Goal: Transaction & Acquisition: Purchase product/service

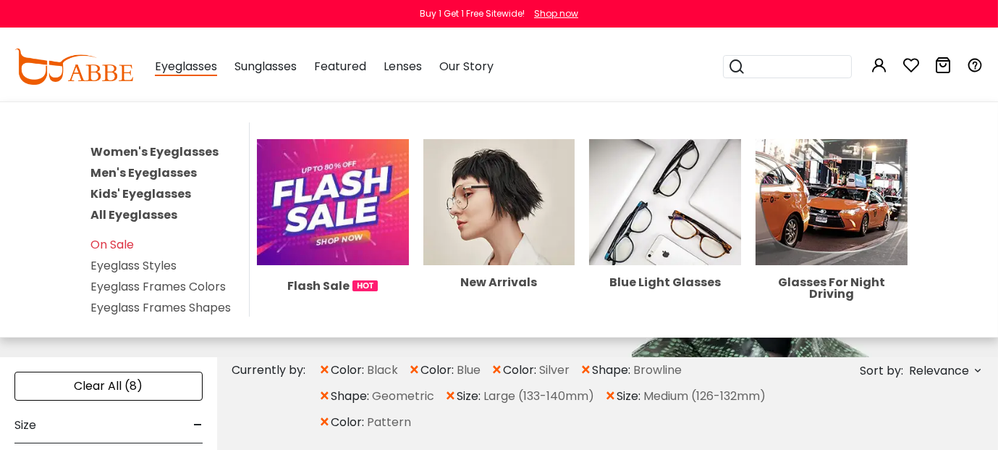
click at [209, 68] on span "Eyeglasses" at bounding box center [186, 67] width 62 height 18
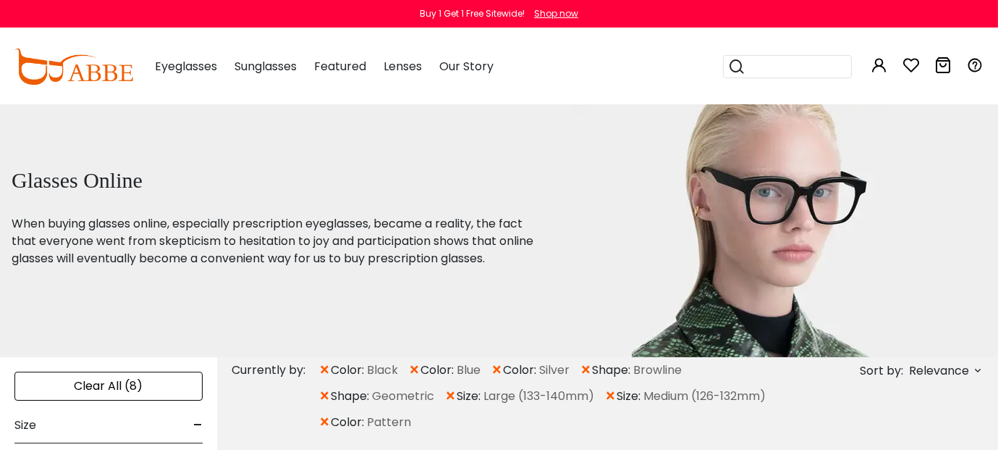
click at [209, 69] on span "Eyeglasses" at bounding box center [186, 66] width 62 height 17
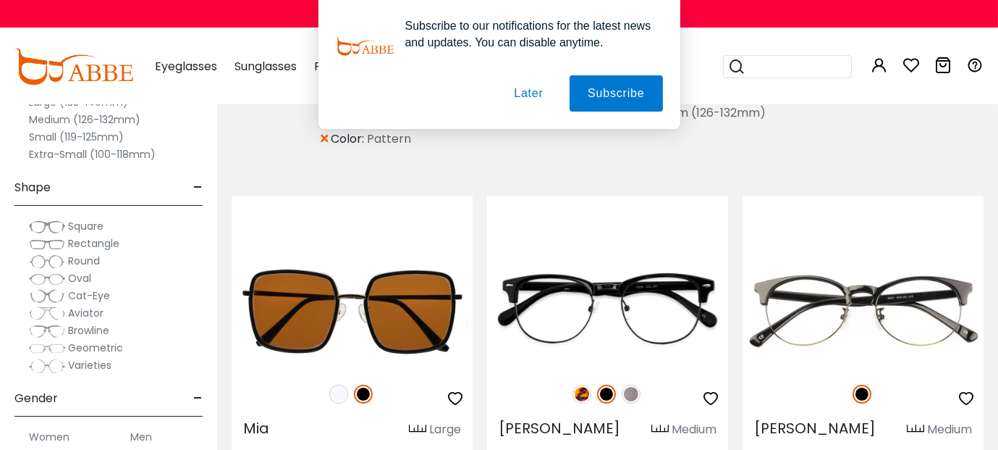
scroll to position [283, 1]
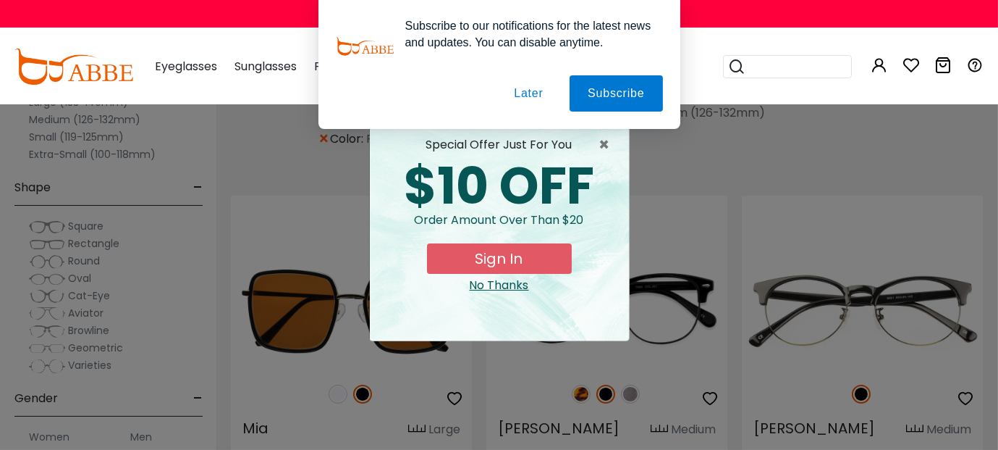
click at [0, 0] on button "Later" at bounding box center [0, 0] width 0 height 0
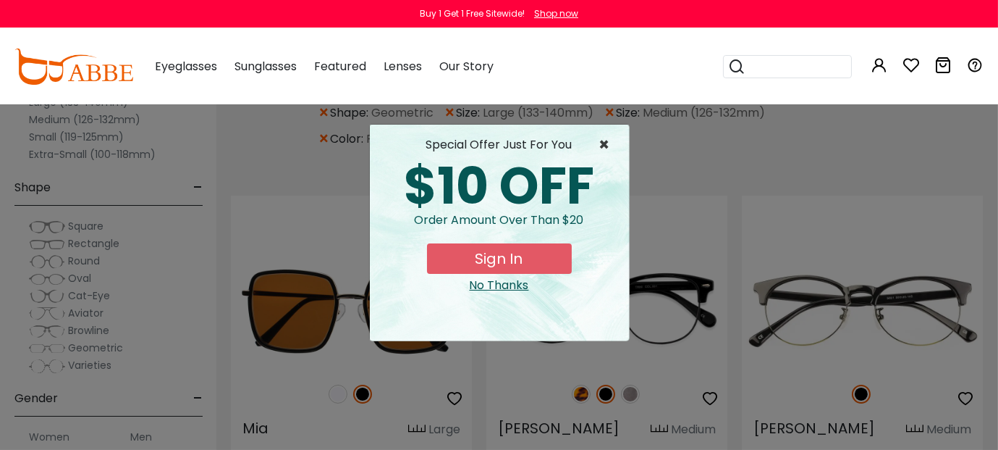
click at [600, 146] on span "×" at bounding box center [608, 144] width 18 height 17
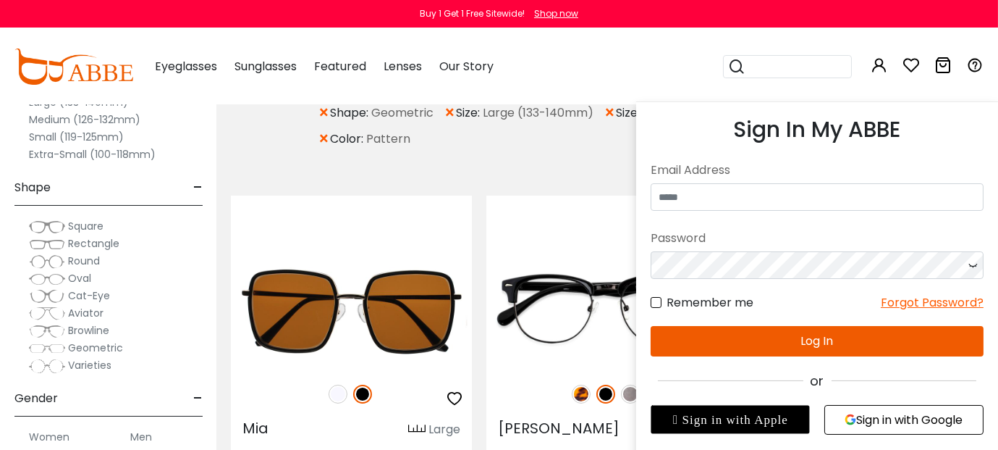
click at [880, 65] on icon at bounding box center [879, 64] width 17 height 17
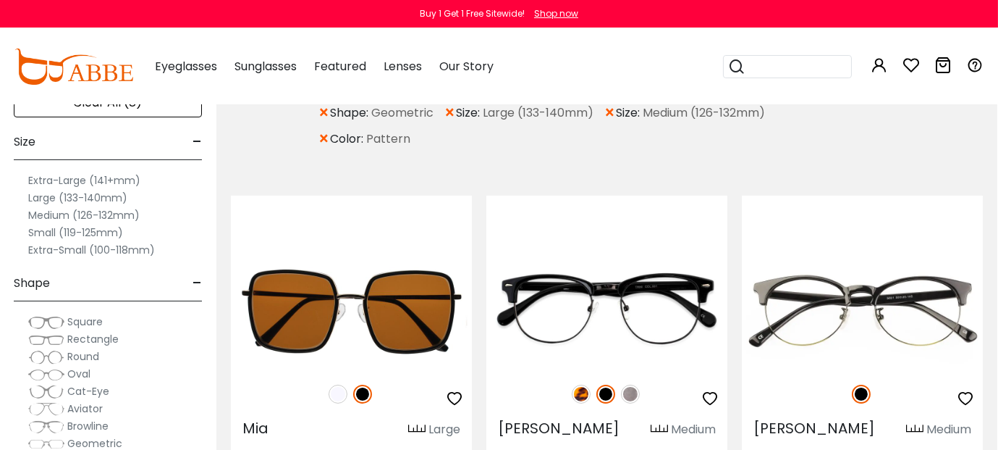
scroll to position [0, 1]
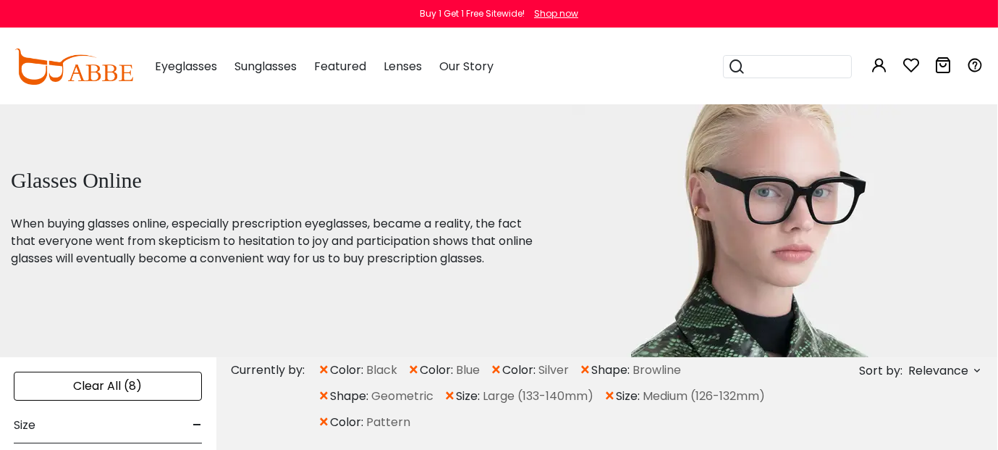
click at [94, 384] on div "Clear All (8)" at bounding box center [108, 385] width 188 height 29
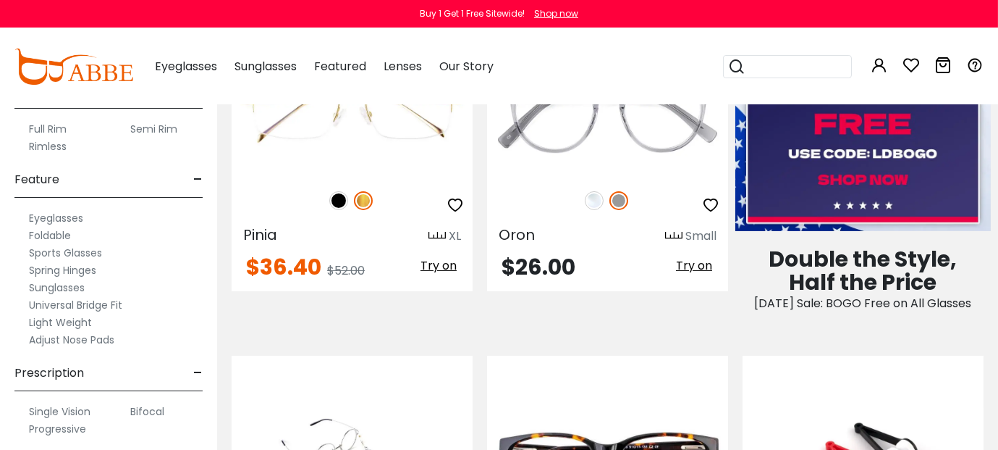
scroll to position [815, 0]
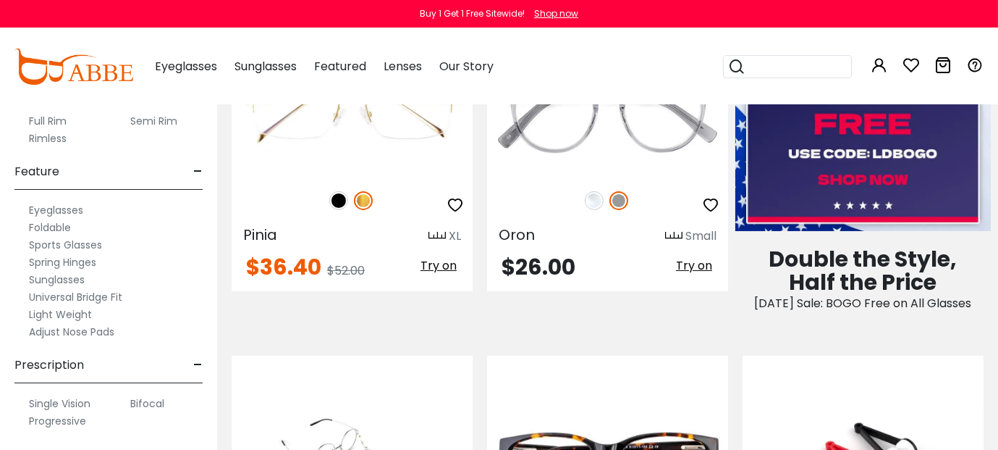
click at [61, 418] on label "Progressive" at bounding box center [57, 420] width 57 height 17
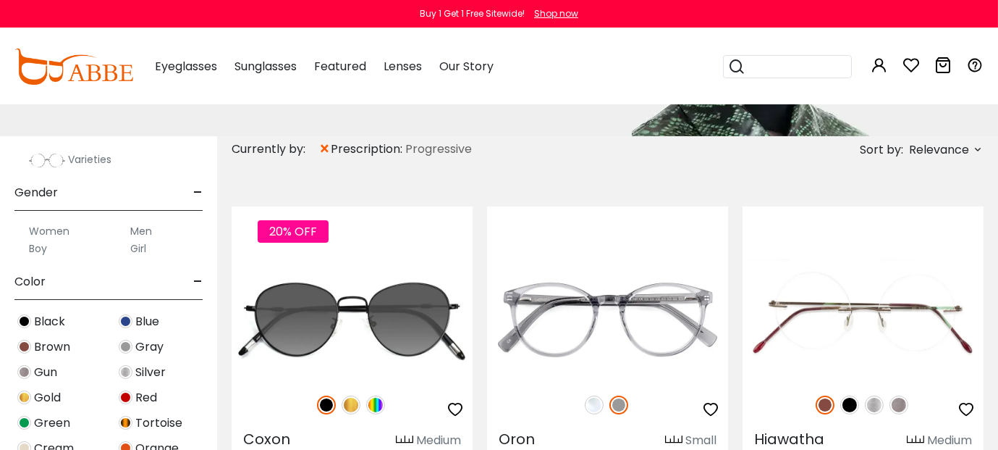
scroll to position [405, 0]
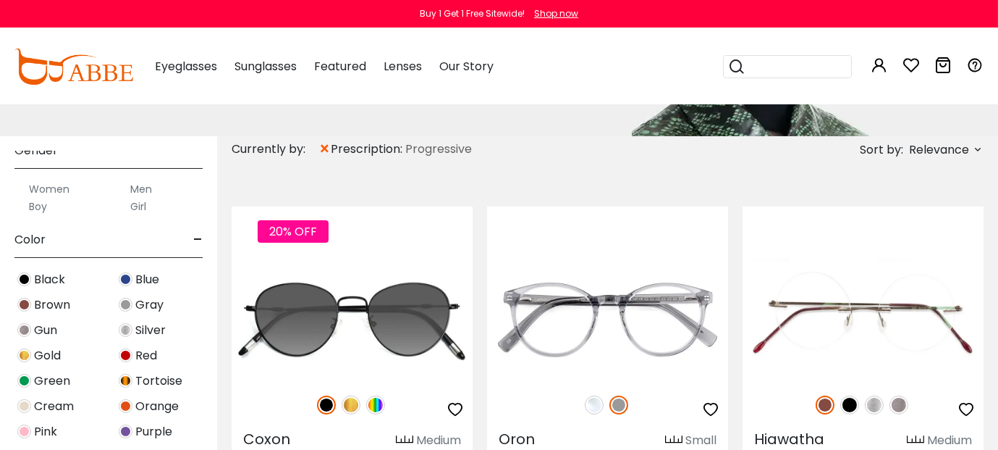
click at [146, 280] on span "Blue" at bounding box center [147, 279] width 24 height 17
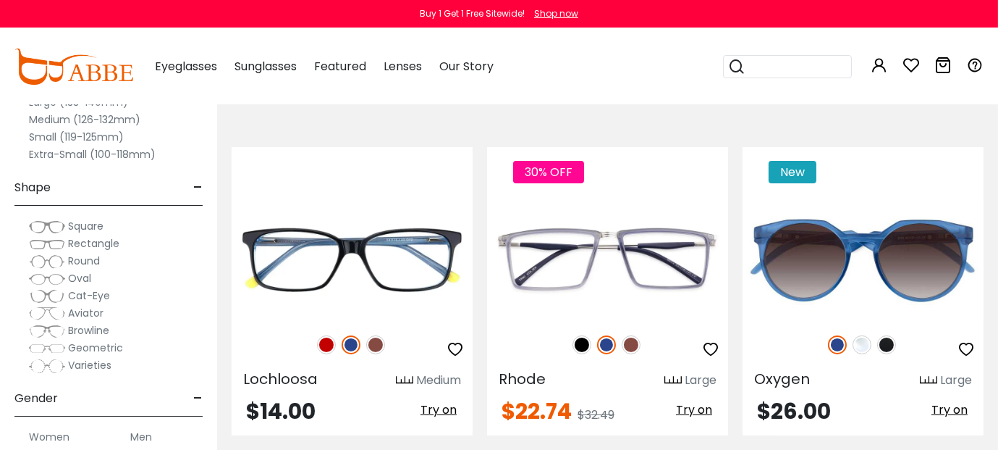
scroll to position [967, 0]
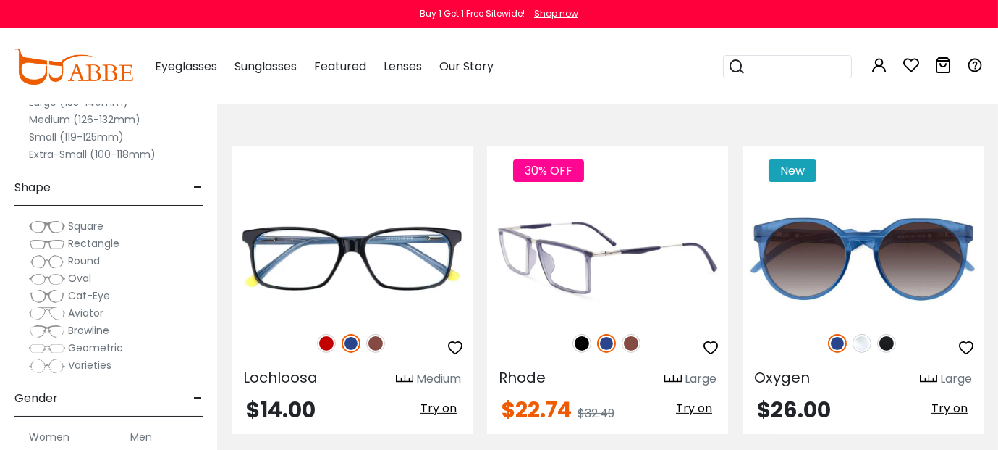
click at [708, 356] on icon "button" at bounding box center [710, 347] width 17 height 17
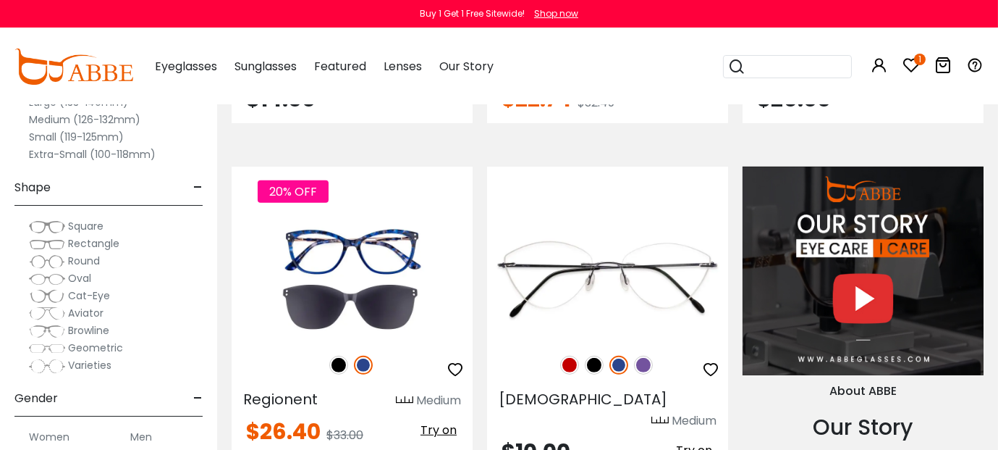
scroll to position [1280, 0]
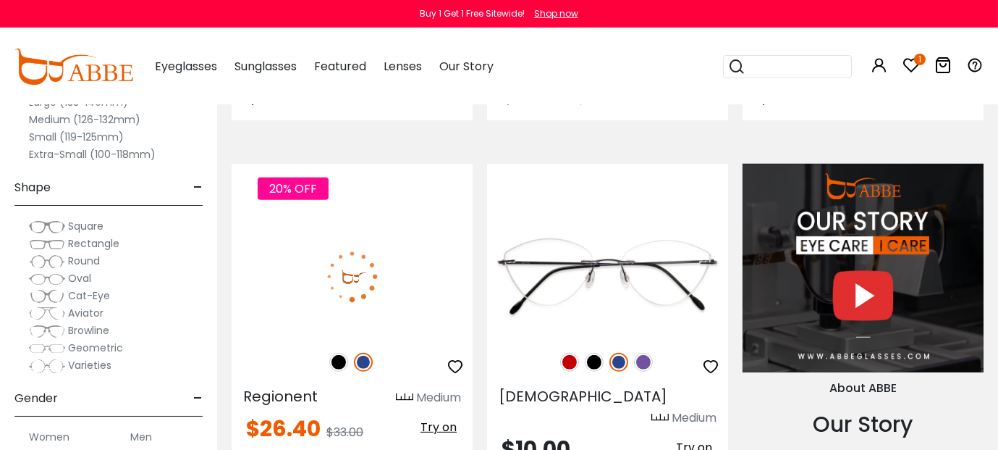
click at [456, 375] on icon "button" at bounding box center [455, 366] width 17 height 17
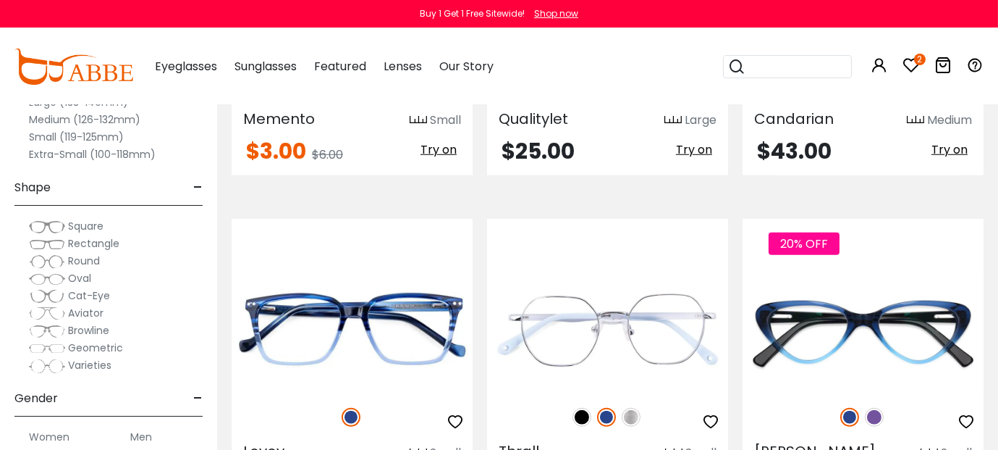
scroll to position [2574, 0]
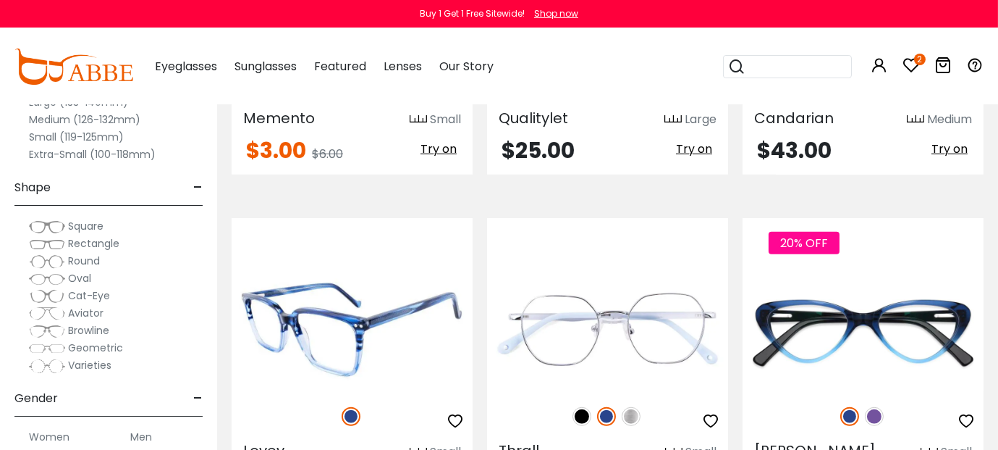
click at [455, 414] on icon "button" at bounding box center [455, 420] width 17 height 17
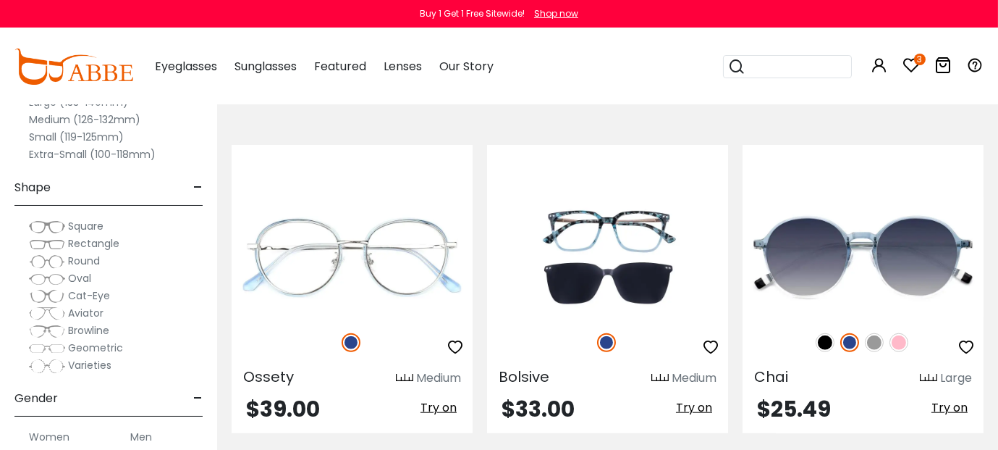
scroll to position [2988, 0]
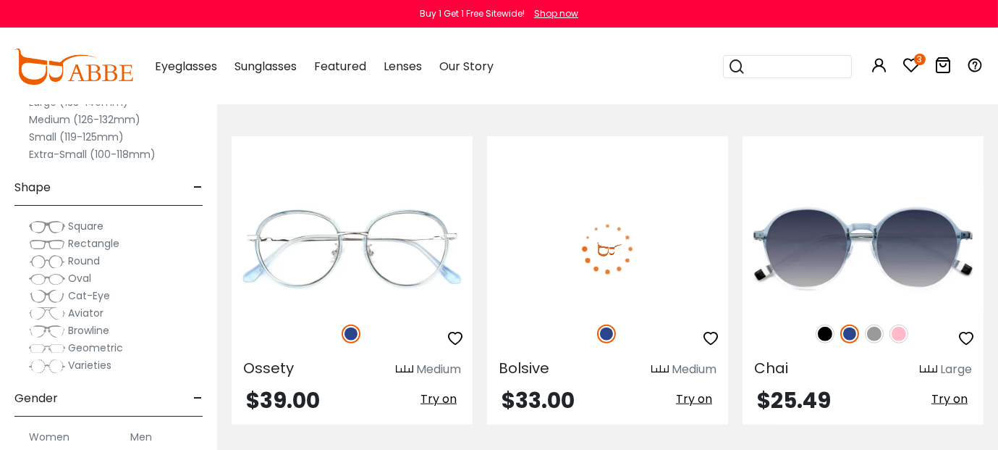
click at [710, 334] on icon "button" at bounding box center [710, 337] width 17 height 17
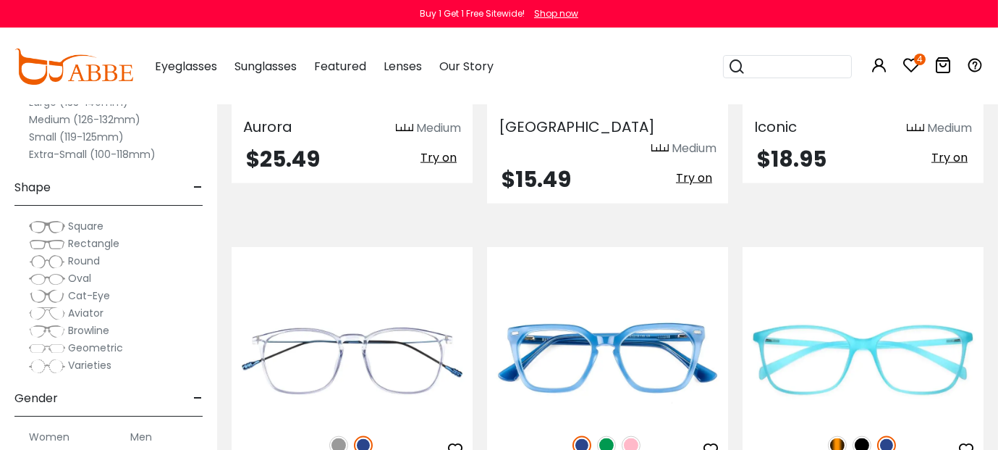
scroll to position [3914, 0]
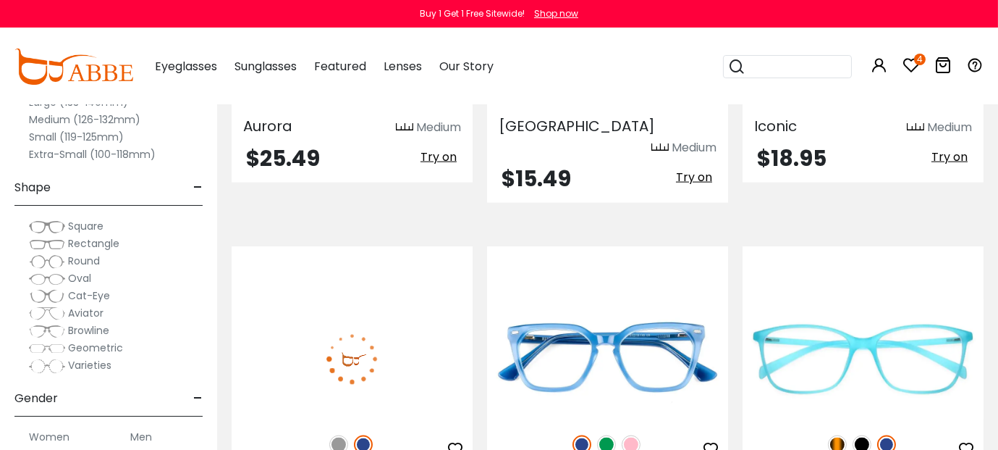
click at [455, 440] on icon "button" at bounding box center [455, 448] width 17 height 17
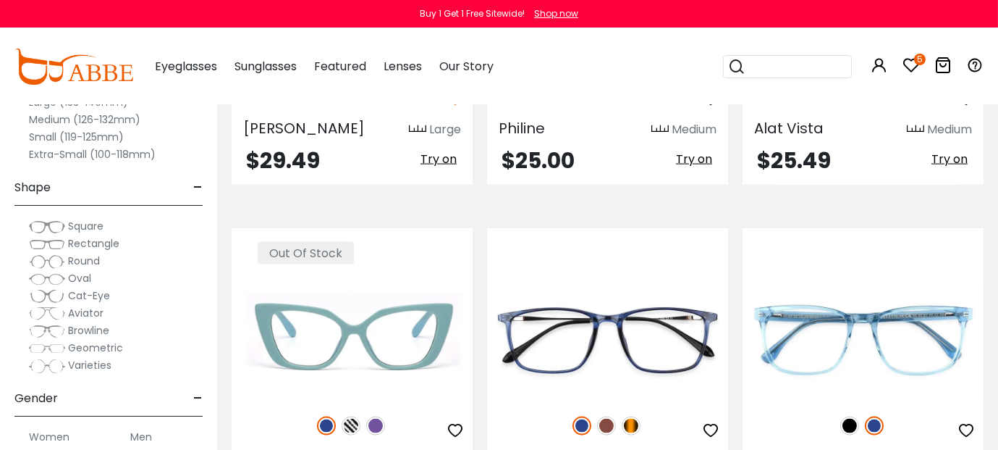
scroll to position [4267, 0]
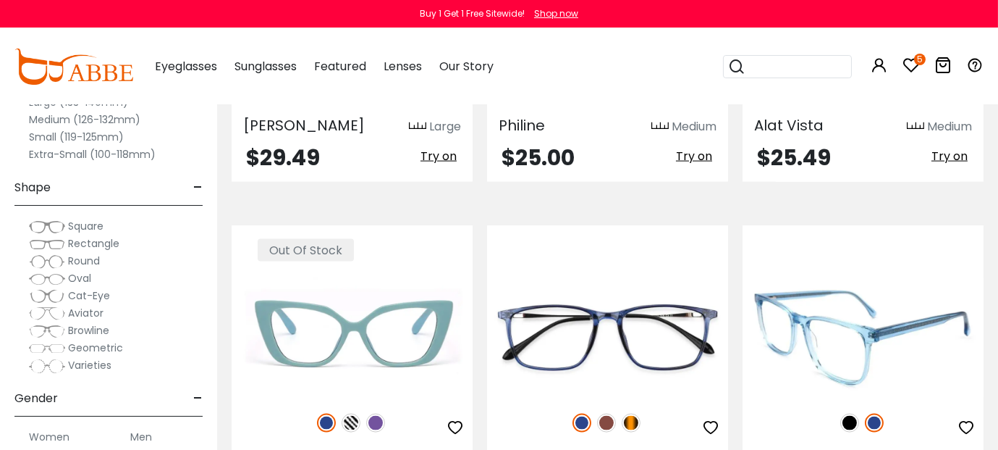
click at [964, 418] on icon "button" at bounding box center [966, 426] width 17 height 17
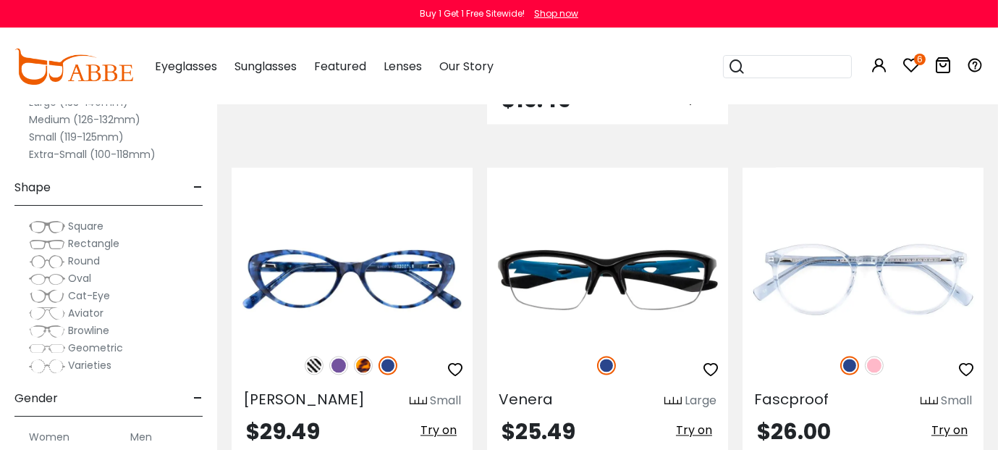
scroll to position [5674, 0]
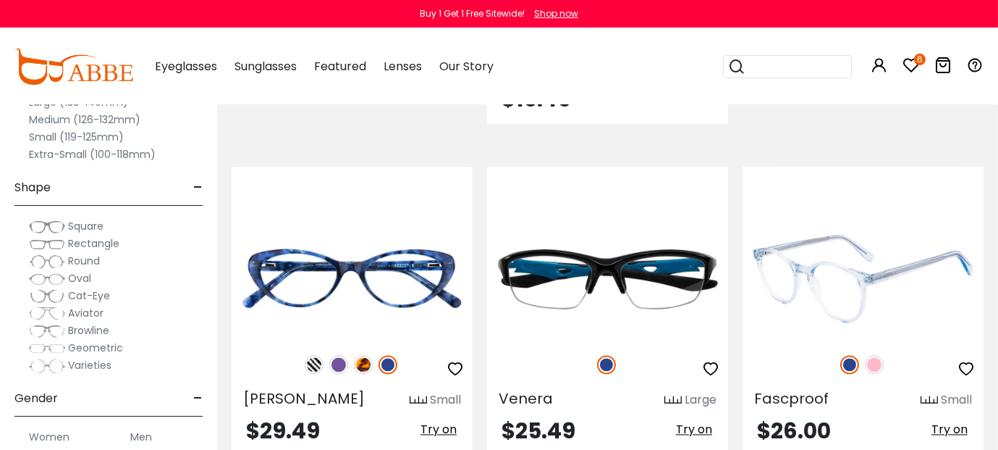
click at [967, 360] on icon "button" at bounding box center [966, 368] width 17 height 17
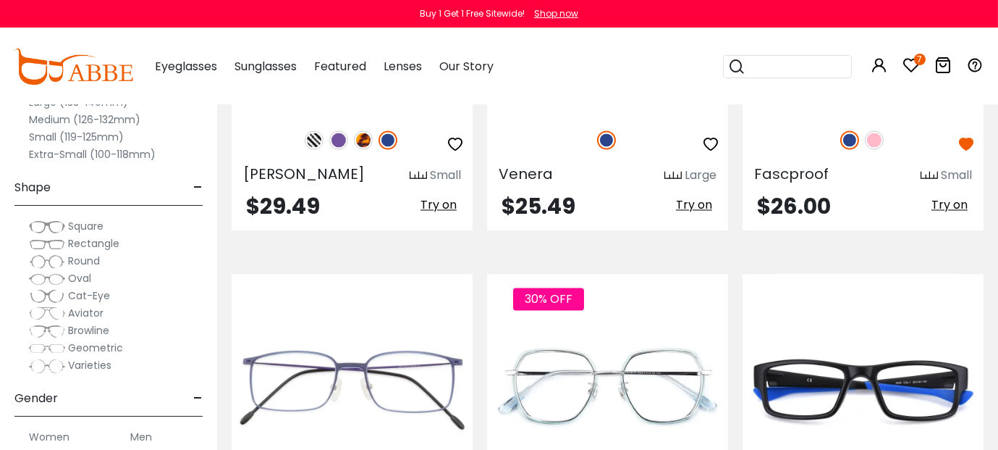
scroll to position [5903, 0]
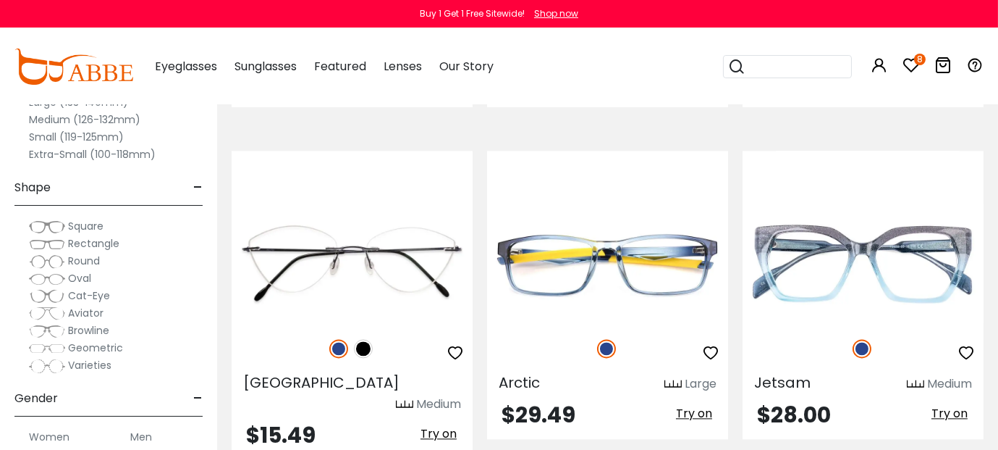
scroll to position [6331, 0]
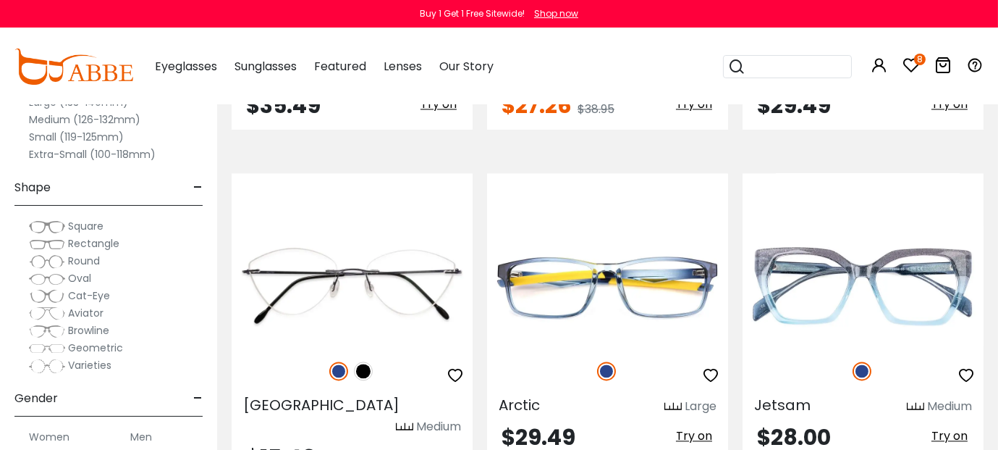
click at [916, 59] on icon "8" at bounding box center [920, 60] width 12 height 12
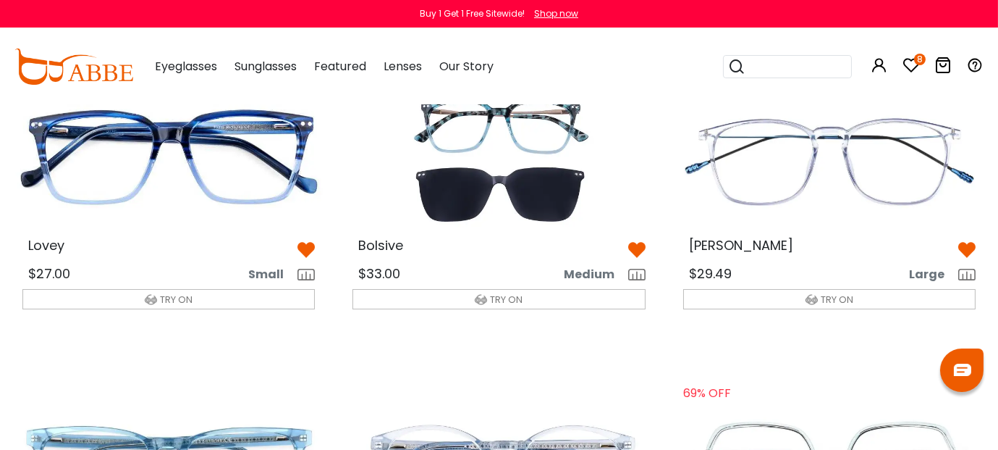
scroll to position [119, 0]
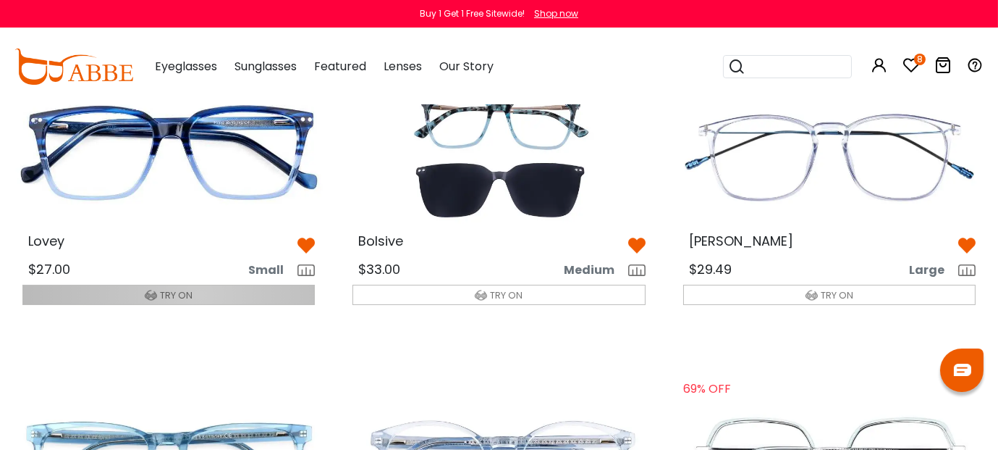
click at [199, 293] on button "TRY ON" at bounding box center [168, 295] width 292 height 20
click at [186, 290] on span "TRY ON" at bounding box center [176, 295] width 33 height 14
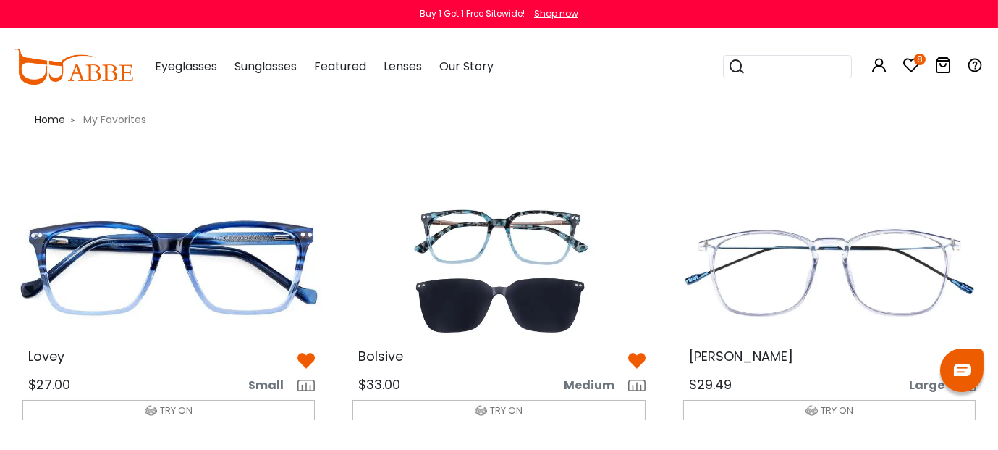
scroll to position [3, 1]
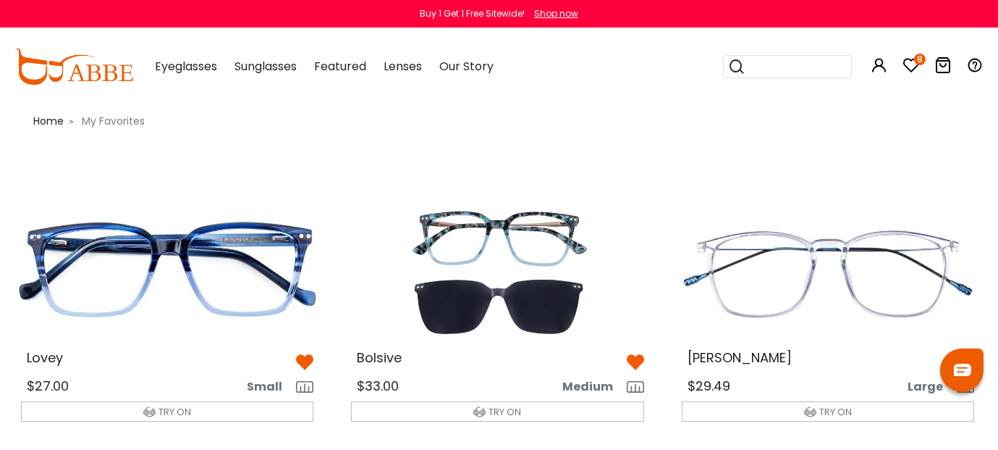
click at [518, 251] on img at bounding box center [498, 272] width 316 height 158
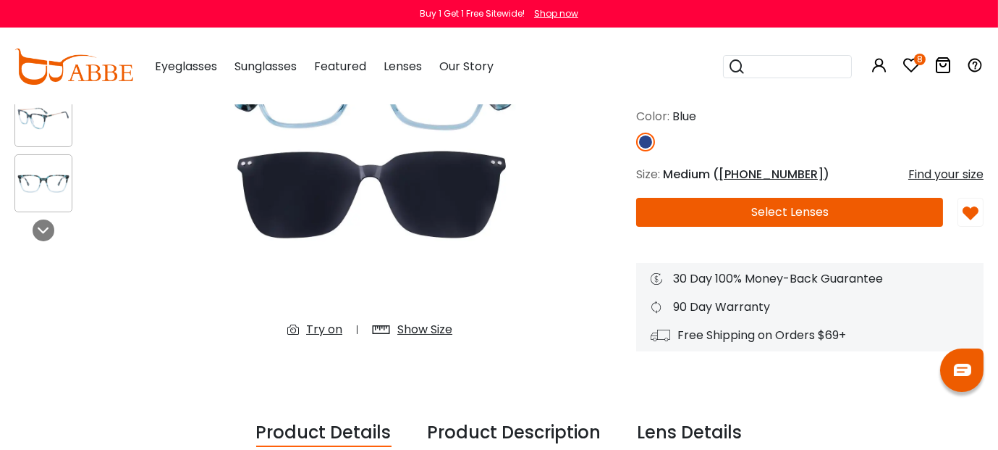
scroll to position [240, 0]
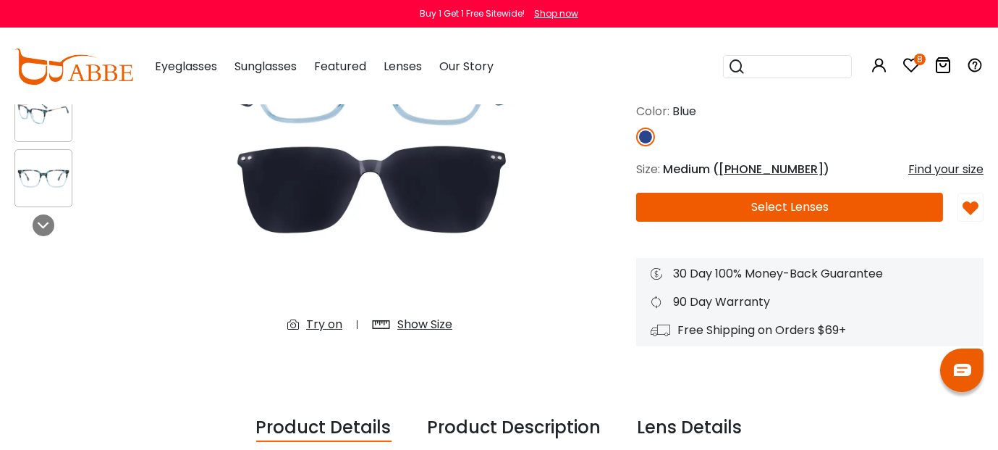
click at [320, 324] on div "Try on" at bounding box center [324, 324] width 36 height 17
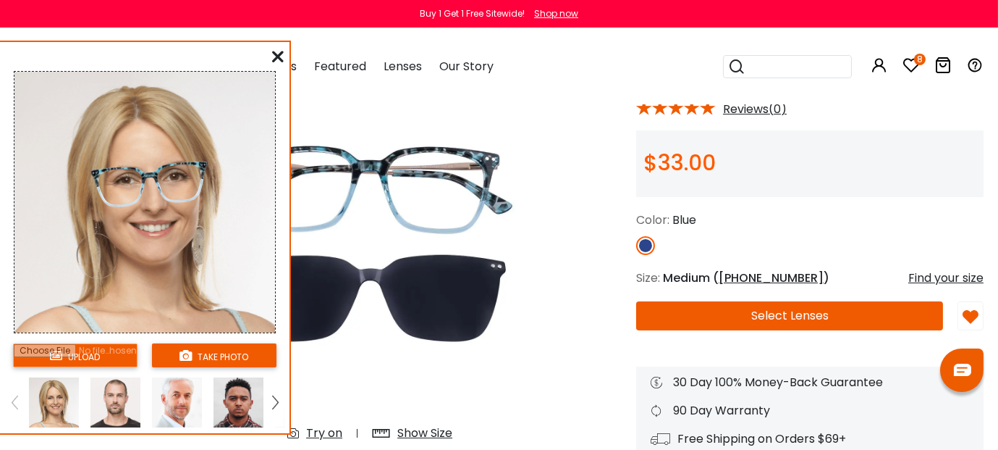
scroll to position [131, 3]
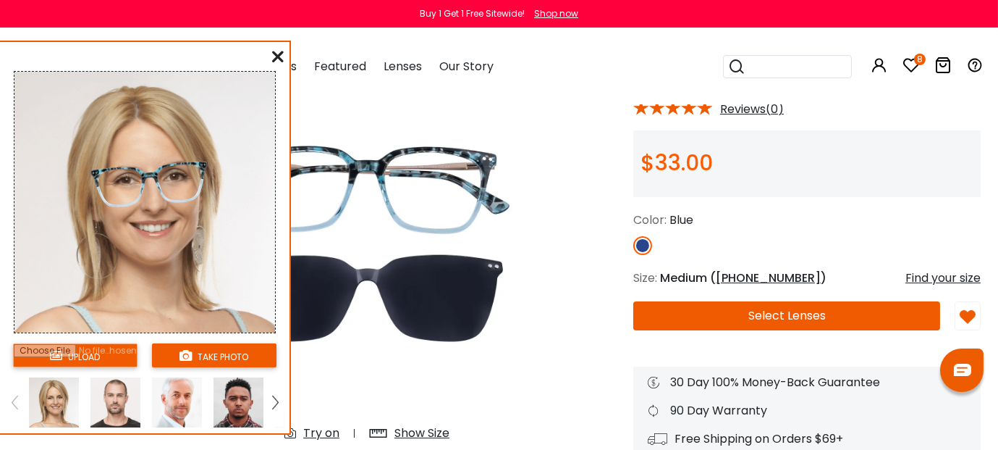
click at [275, 400] on img at bounding box center [275, 401] width 6 height 13
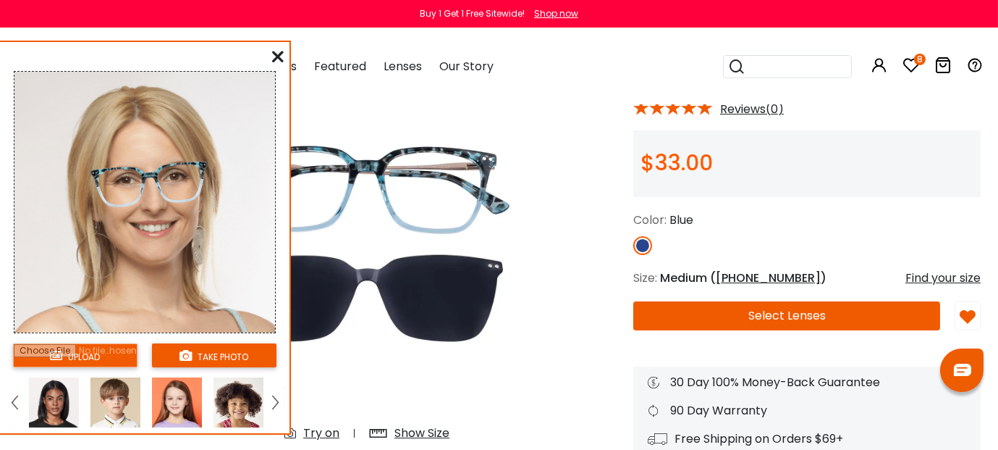
click at [275, 400] on img at bounding box center [275, 401] width 6 height 13
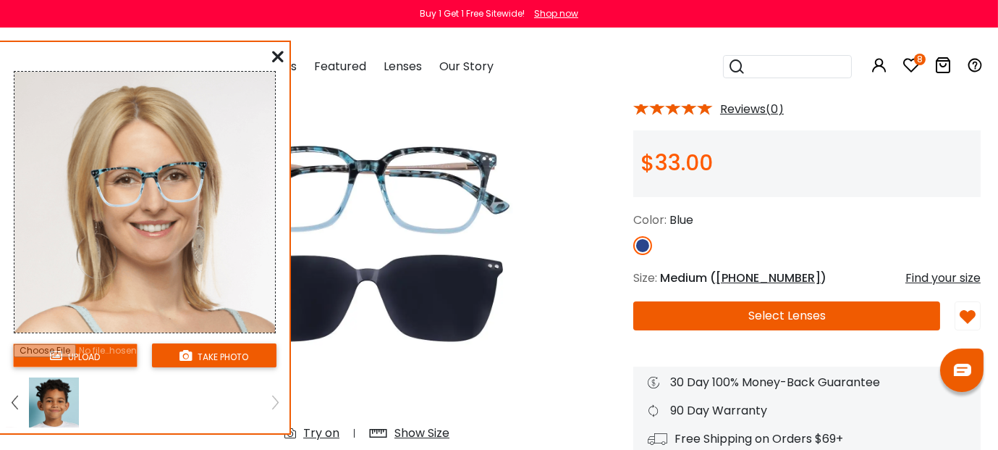
click at [17, 395] on img at bounding box center [15, 401] width 6 height 13
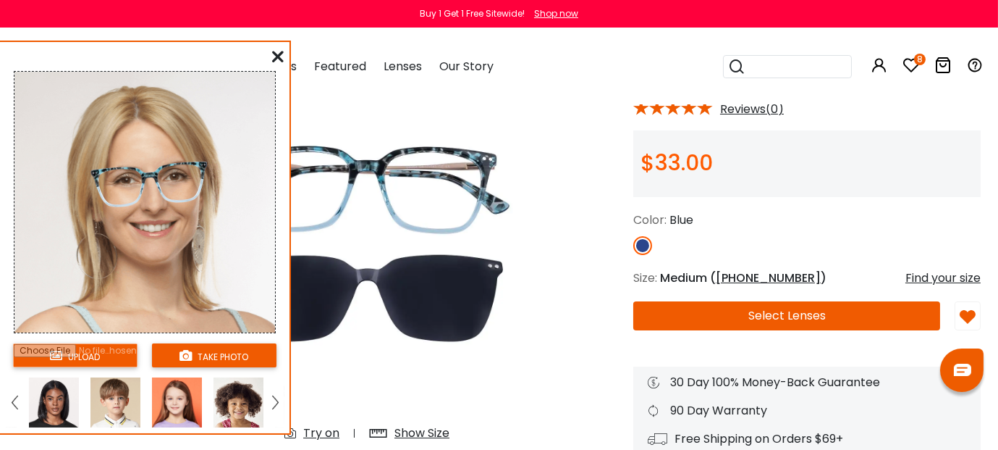
click at [17, 395] on img at bounding box center [15, 401] width 6 height 13
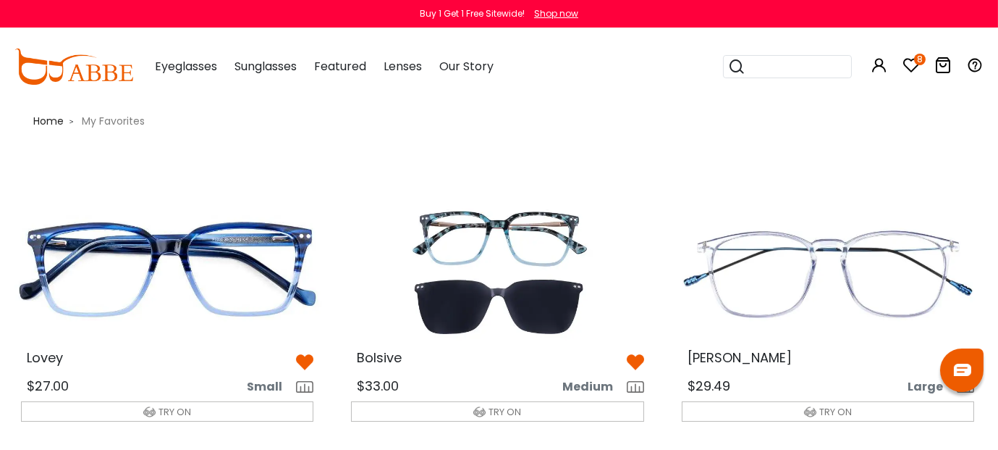
click at [843, 302] on img at bounding box center [828, 272] width 316 height 158
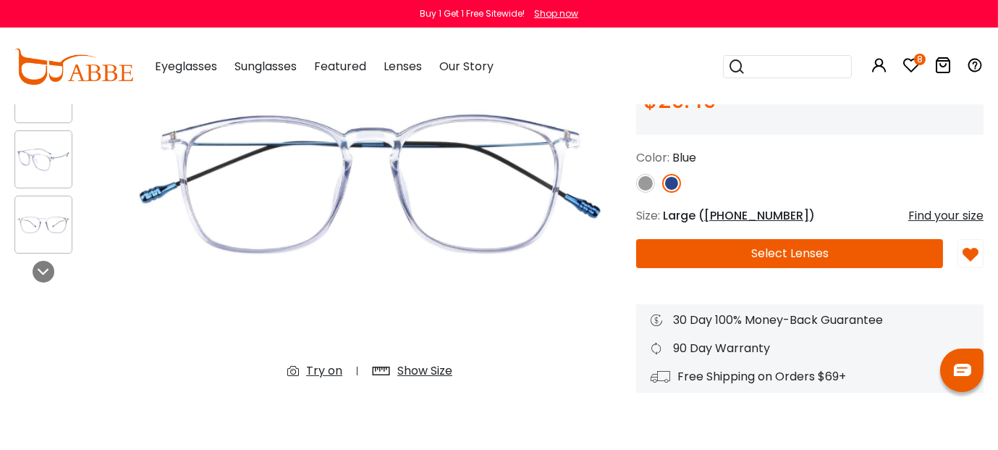
scroll to position [198, 0]
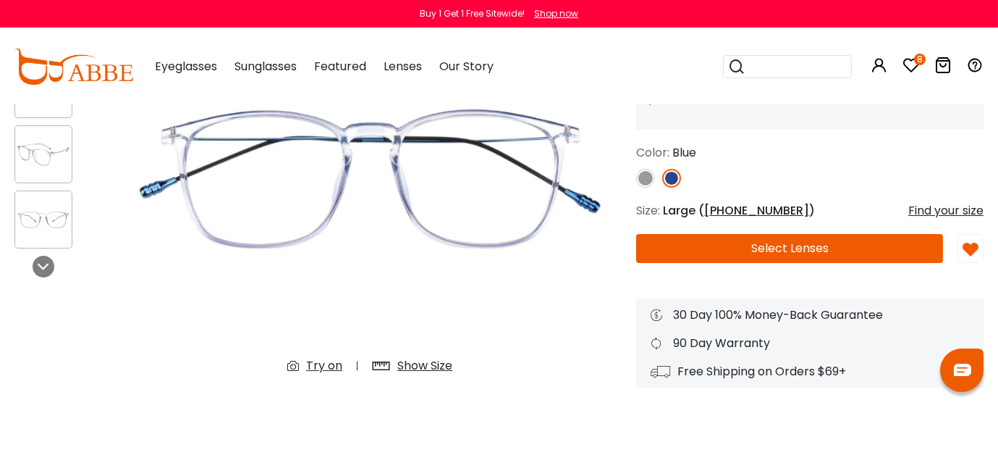
click at [324, 363] on div "Try on" at bounding box center [324, 365] width 36 height 17
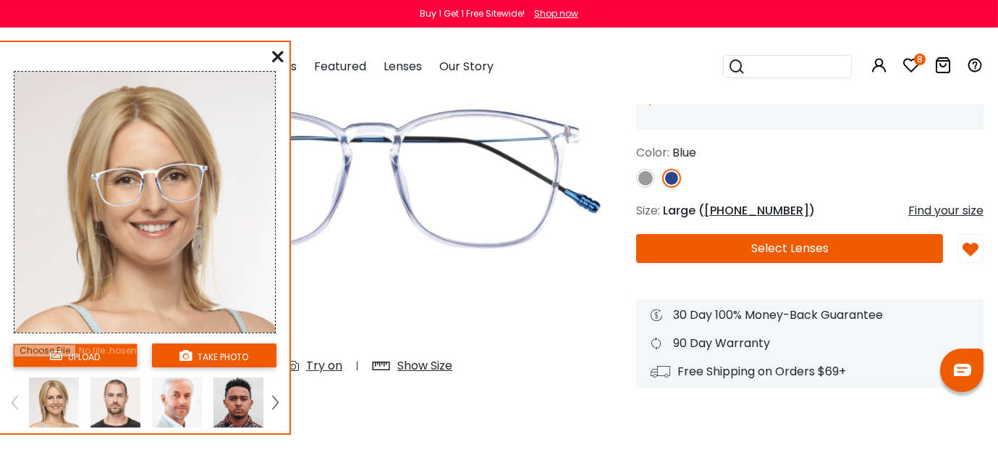
click at [324, 366] on div "Try on" at bounding box center [324, 365] width 36 height 17
click at [534, 238] on img at bounding box center [370, 176] width 504 height 420
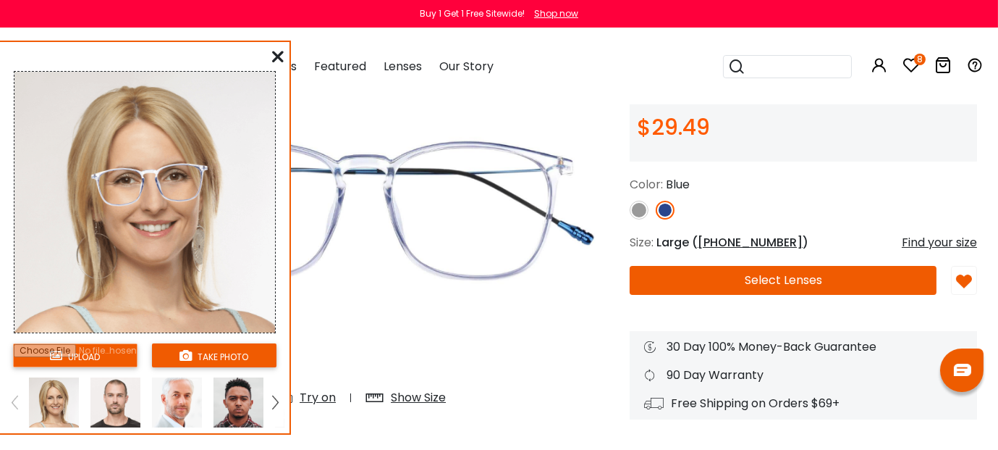
scroll to position [159, 7]
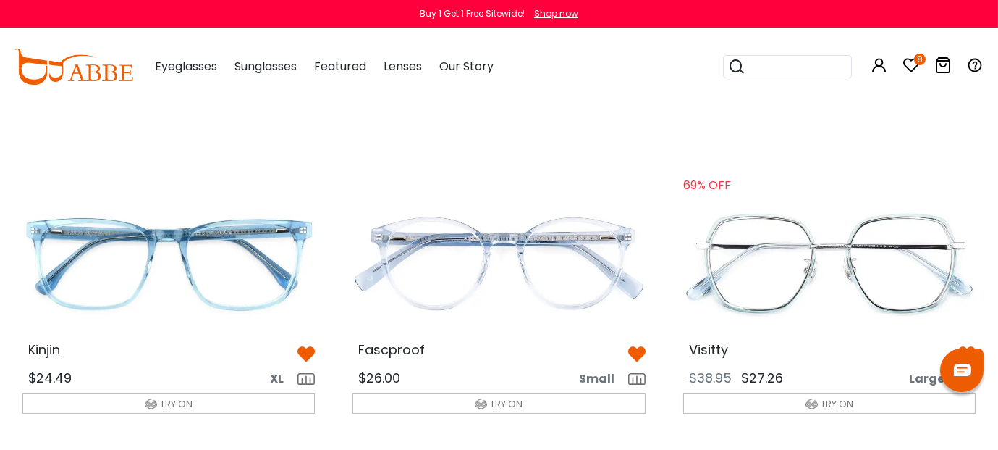
scroll to position [324, 0]
click at [851, 250] on img at bounding box center [830, 264] width 316 height 158
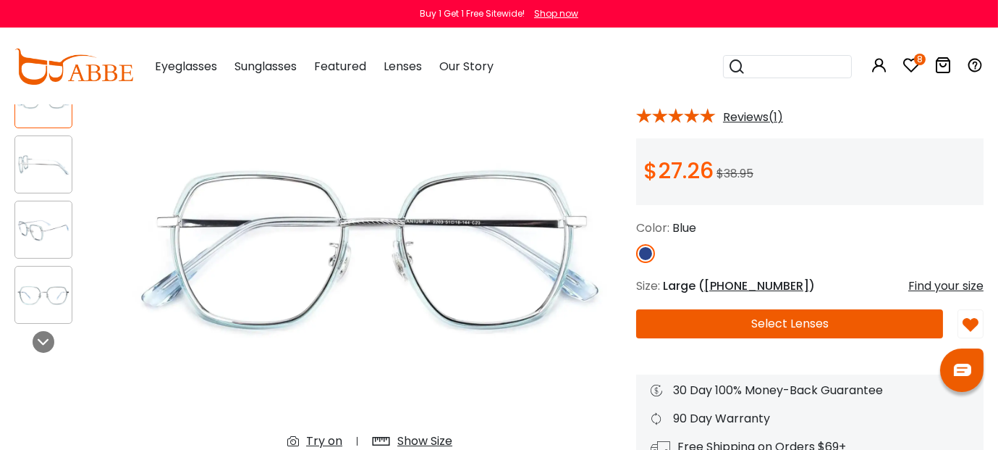
scroll to position [135, 0]
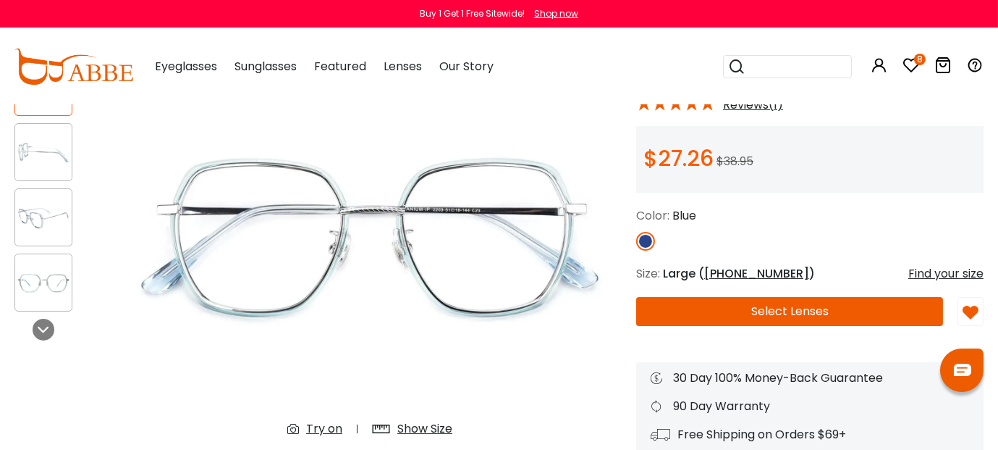
click at [48, 164] on img at bounding box center [43, 152] width 56 height 28
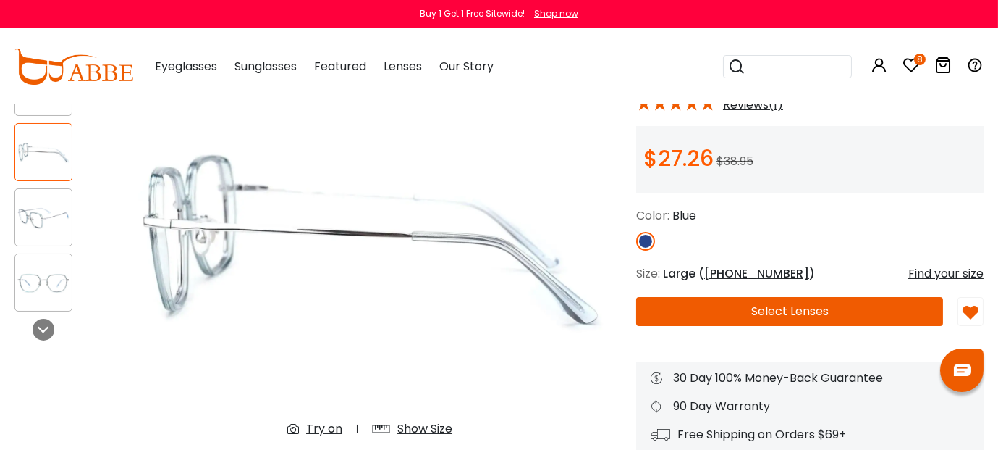
click at [322, 429] on div "Try on" at bounding box center [324, 428] width 36 height 17
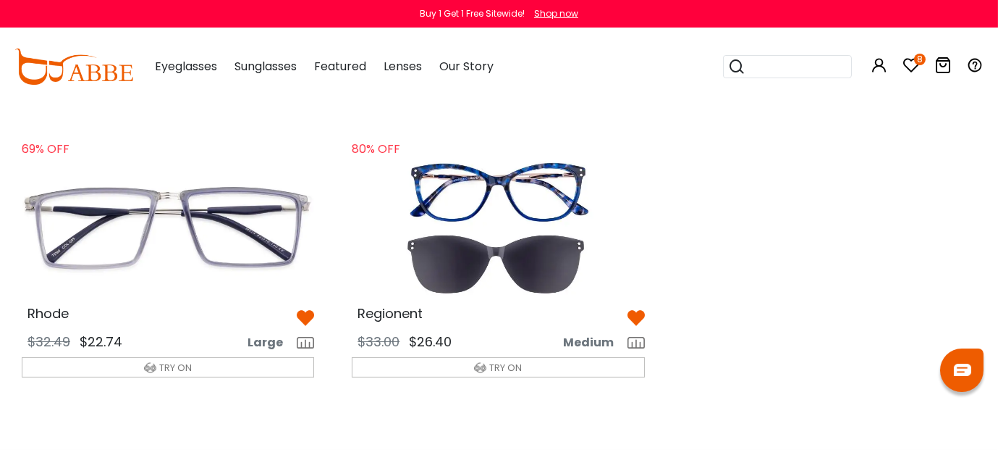
scroll to position [671, 0]
click at [177, 248] on img at bounding box center [169, 228] width 316 height 158
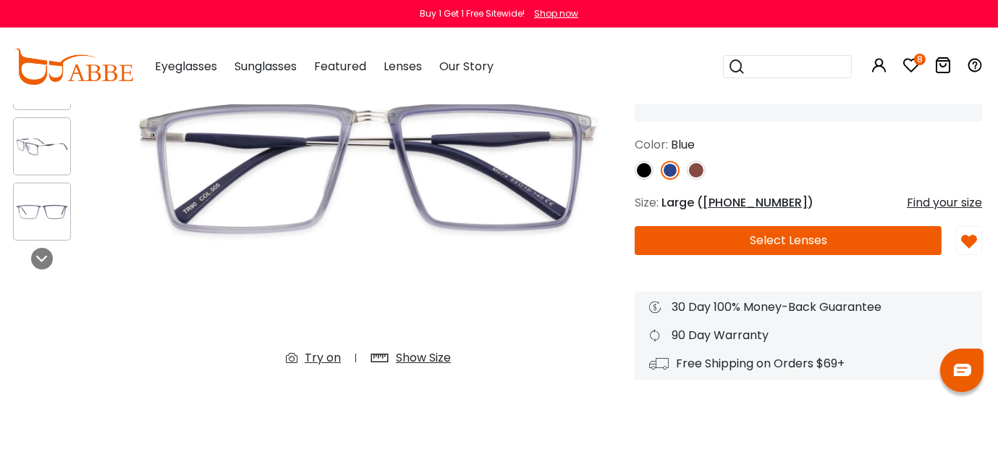
scroll to position [206, 2]
click at [313, 355] on div "Try on" at bounding box center [322, 357] width 36 height 17
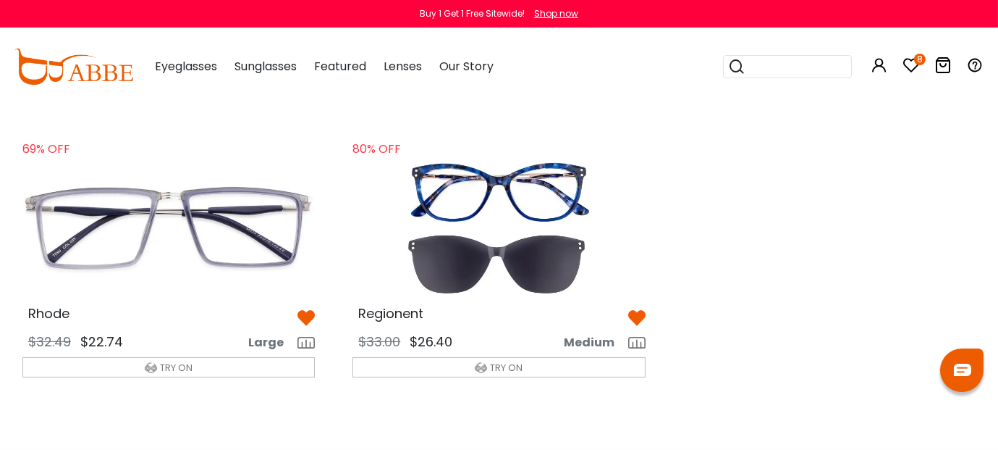
click at [508, 198] on img at bounding box center [499, 228] width 316 height 158
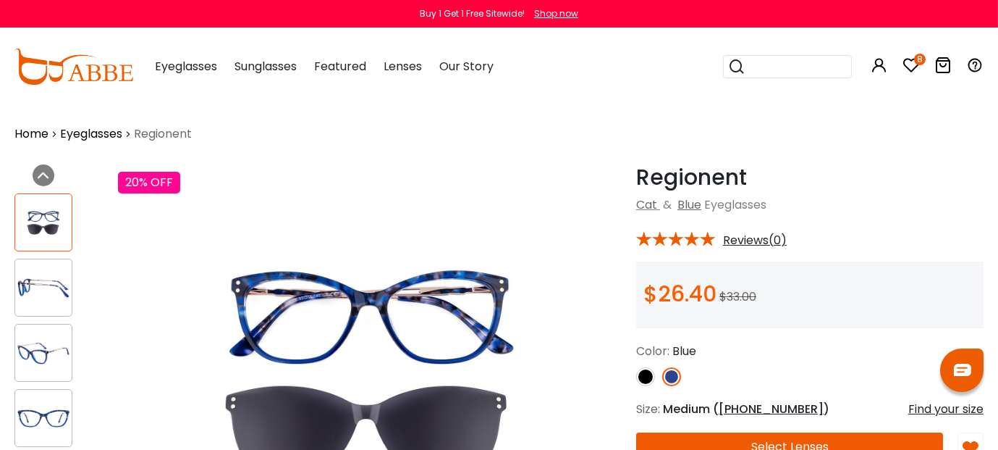
click at [33, 291] on img at bounding box center [43, 288] width 56 height 28
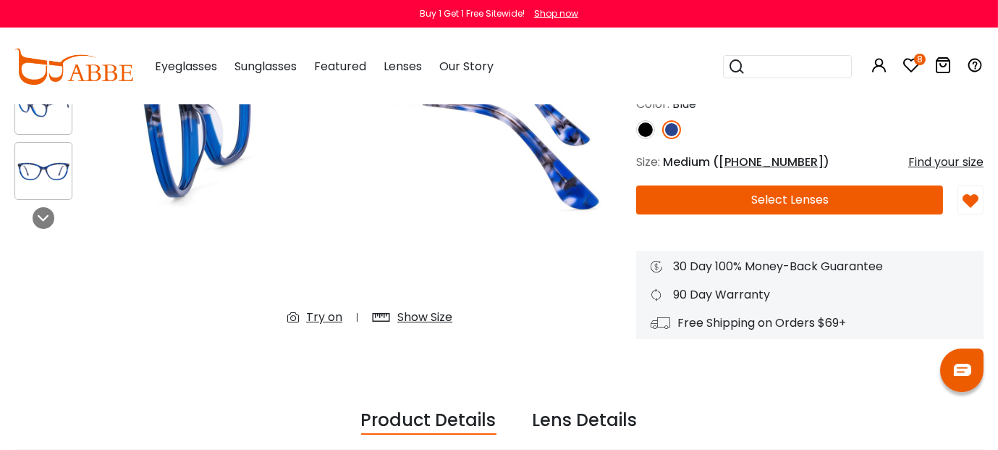
scroll to position [248, 0]
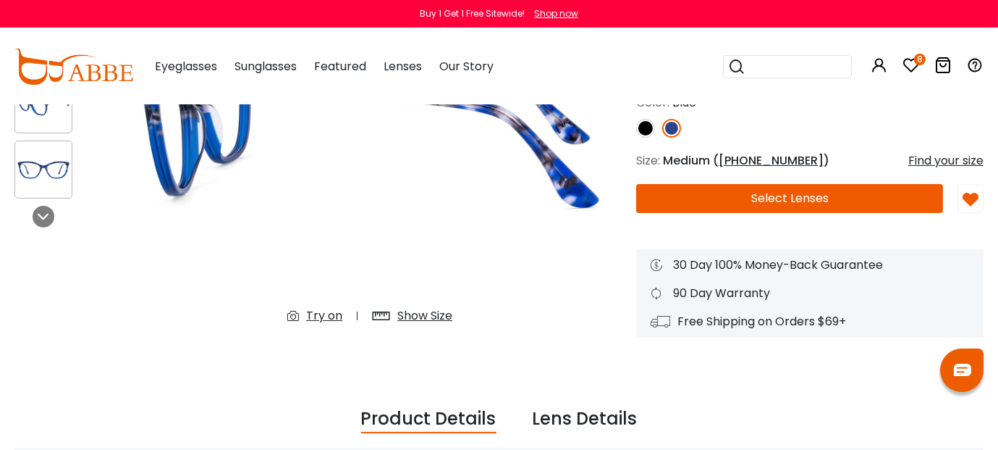
click at [319, 313] on div "Try on" at bounding box center [324, 315] width 36 height 17
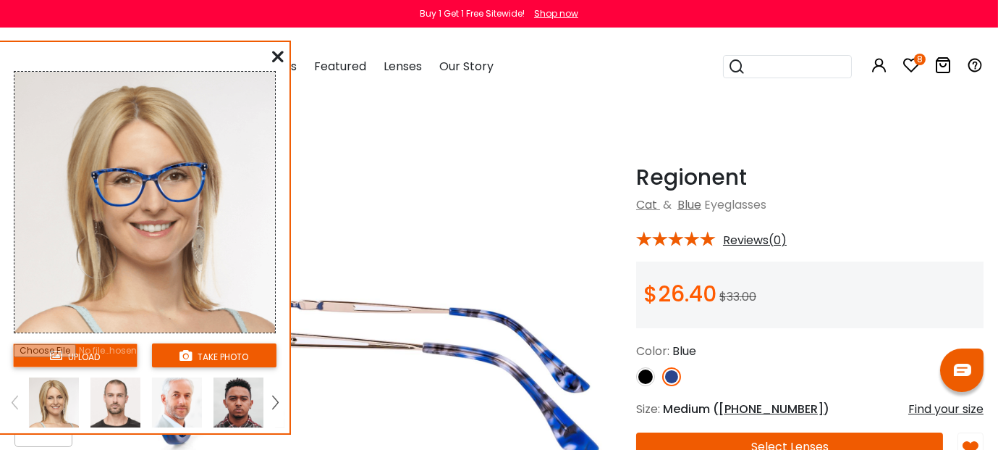
scroll to position [4, 0]
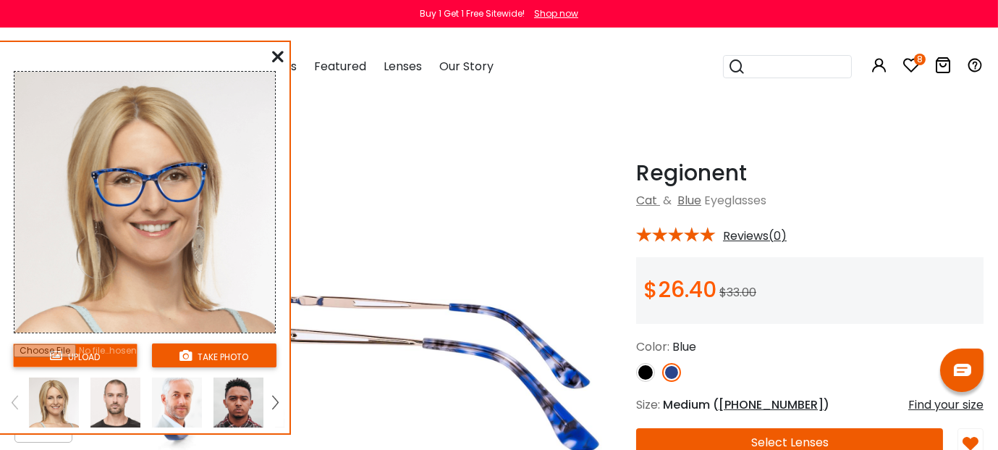
click at [182, 397] on img at bounding box center [177, 402] width 50 height 50
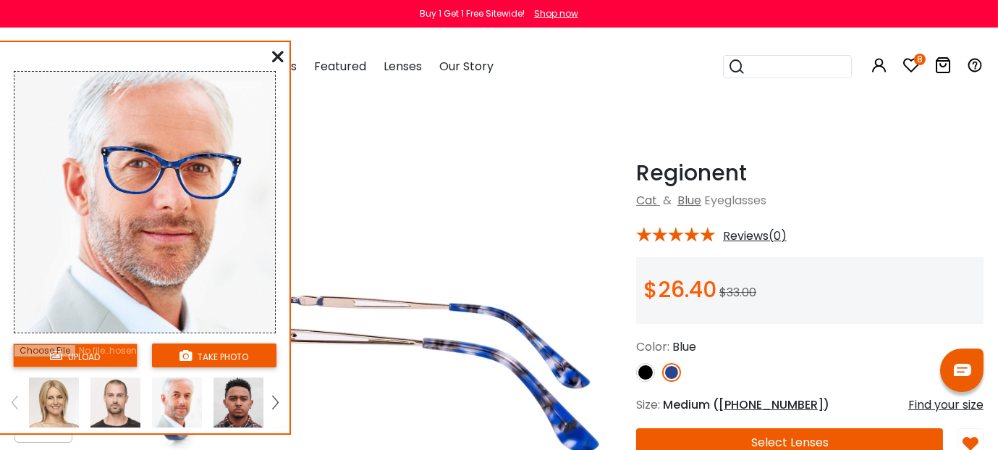
click at [274, 54] on icon at bounding box center [278, 57] width 12 height 12
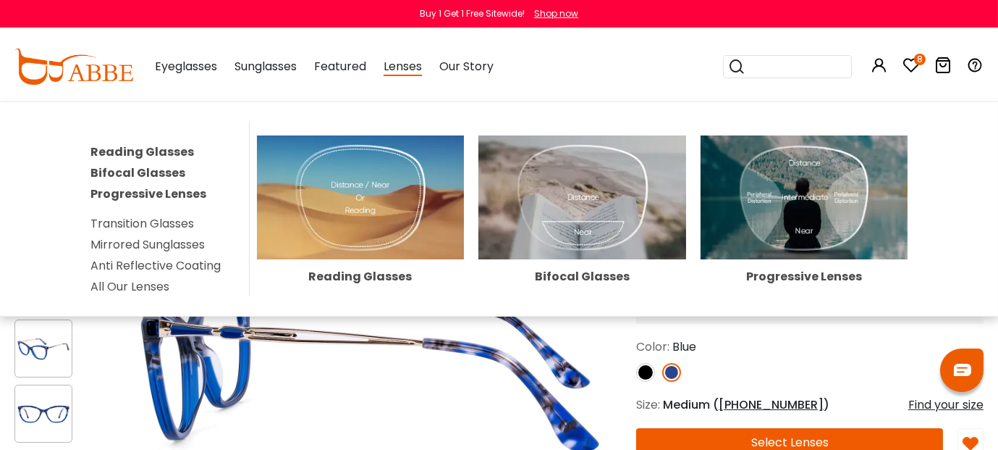
click at [407, 70] on span "Lenses" at bounding box center [403, 67] width 38 height 18
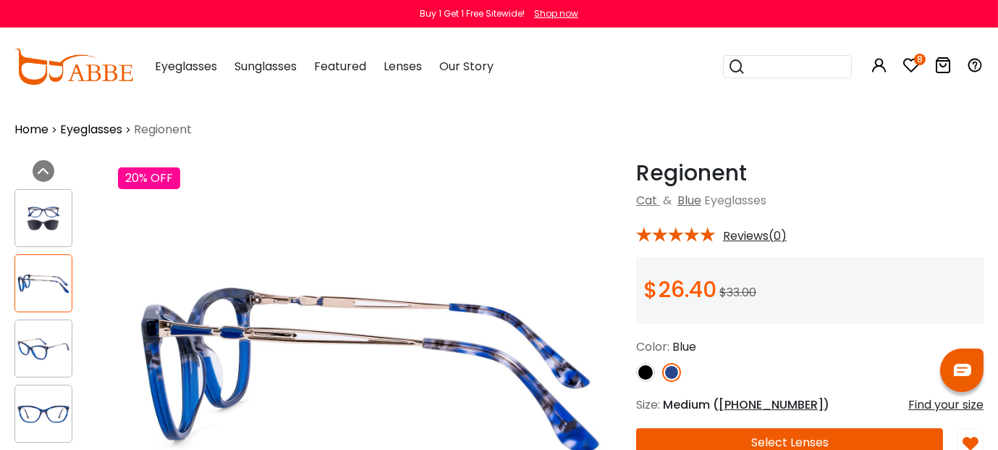
click at [407, 70] on span "Lenses" at bounding box center [403, 66] width 38 height 17
click at [407, 69] on span "Lenses" at bounding box center [403, 66] width 38 height 17
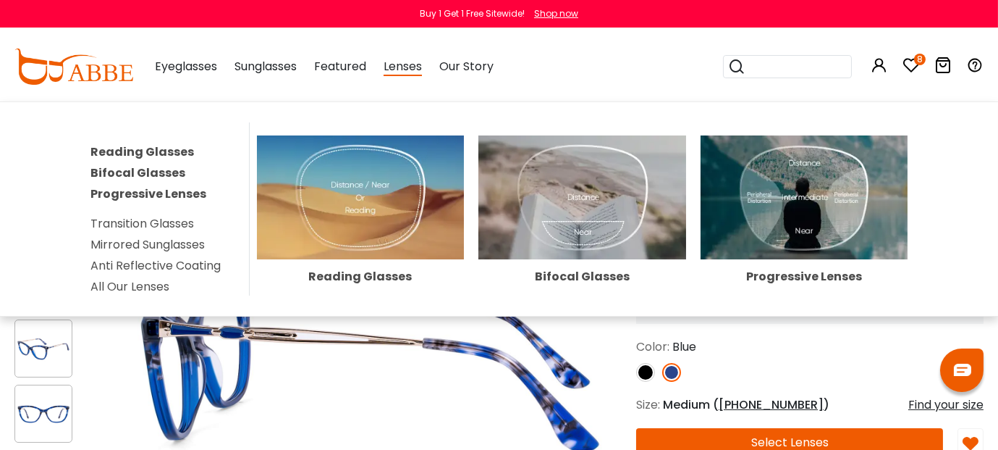
click at [402, 77] on div "Lenses Reading Glasses Bifocal Glasses Progressive Lenses Transition Glasses Mi…" at bounding box center [403, 66] width 38 height 72
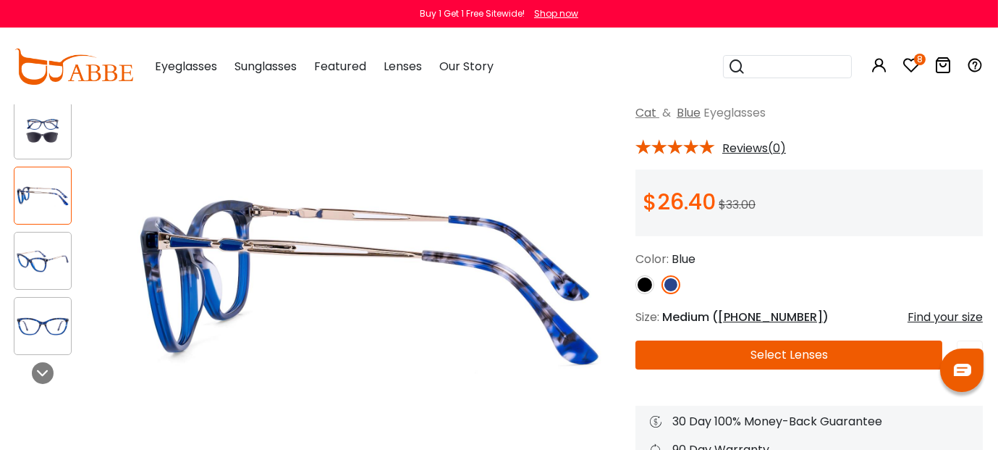
scroll to position [86, 3]
